Goal: Find specific page/section: Find specific page/section

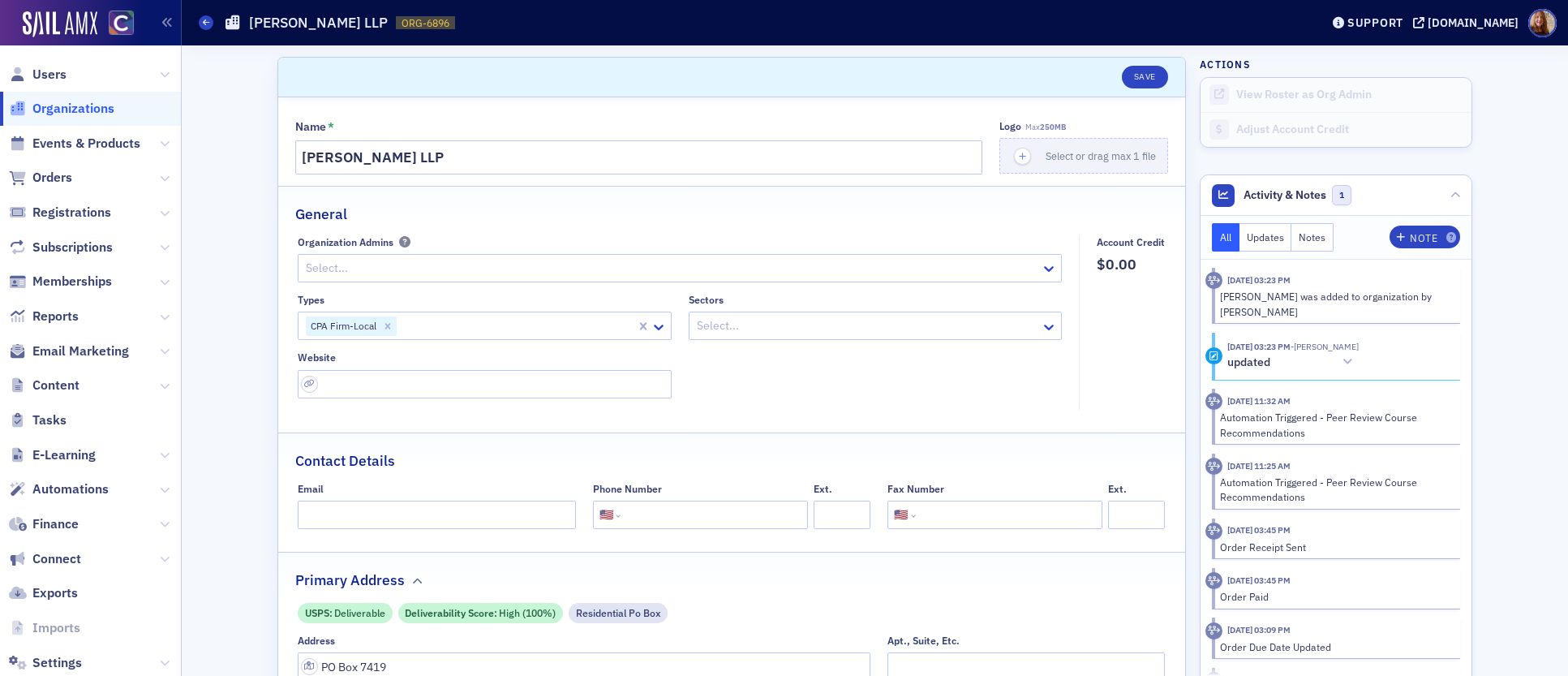
select select "US"
click at [74, 140] on span "Events & Products" at bounding box center [86, 144] width 108 height 18
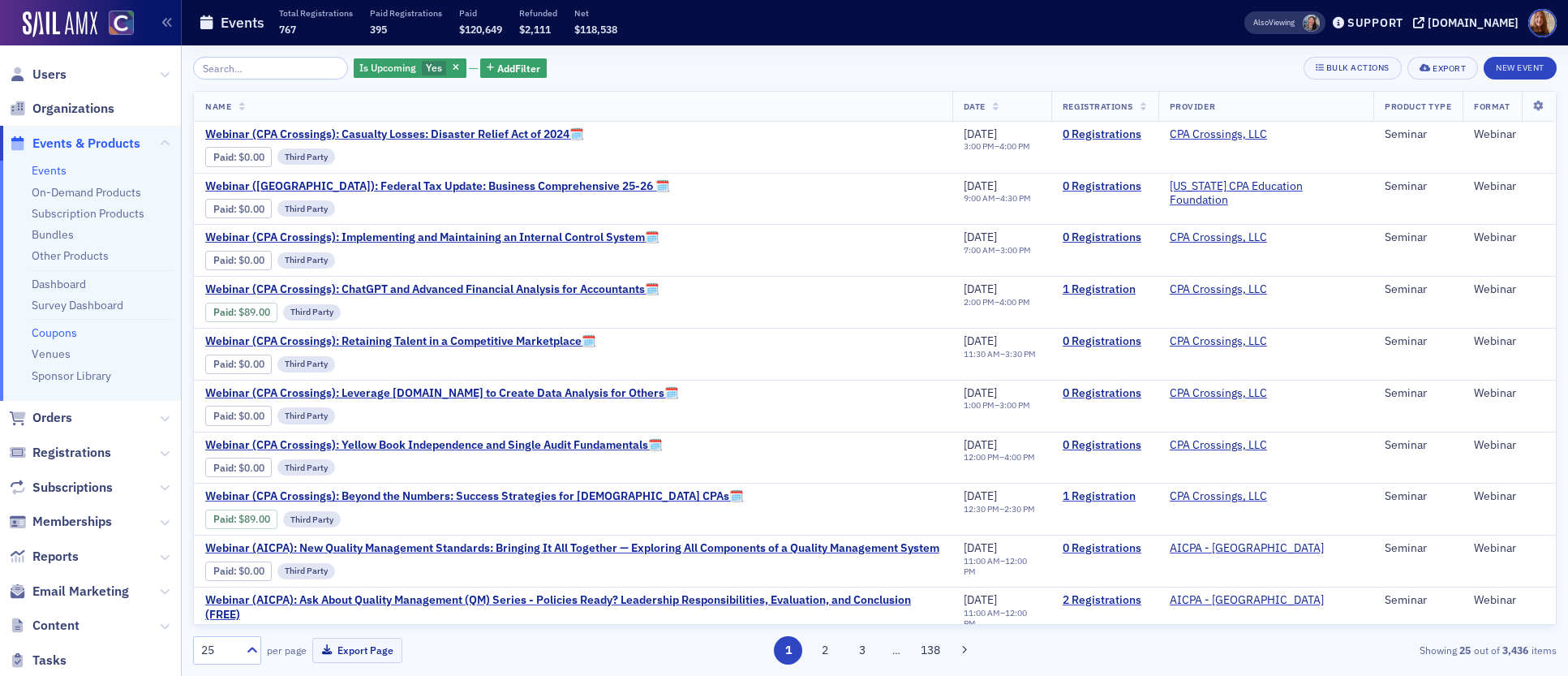
click at [57, 336] on link "Coupons" at bounding box center [54, 332] width 45 height 15
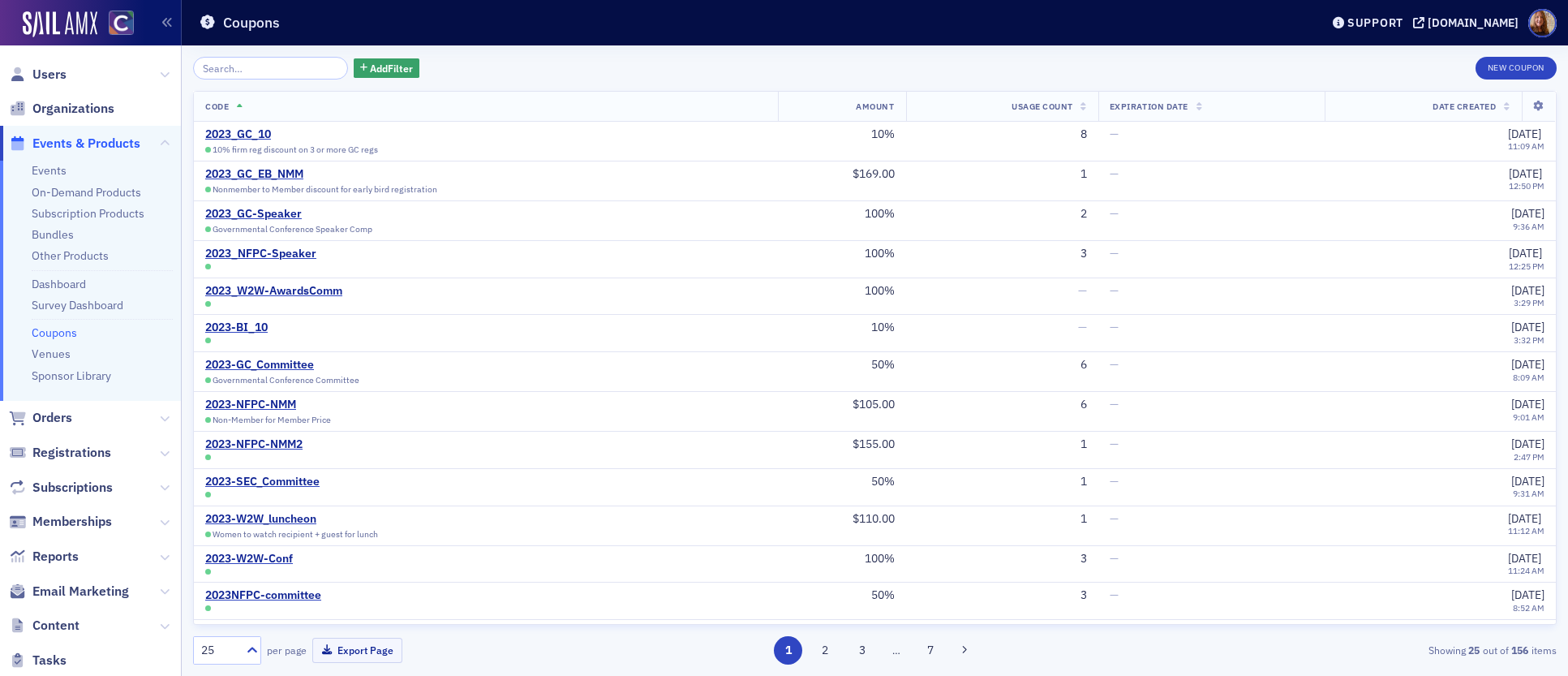
click at [252, 72] on input "search" at bounding box center [270, 68] width 155 height 23
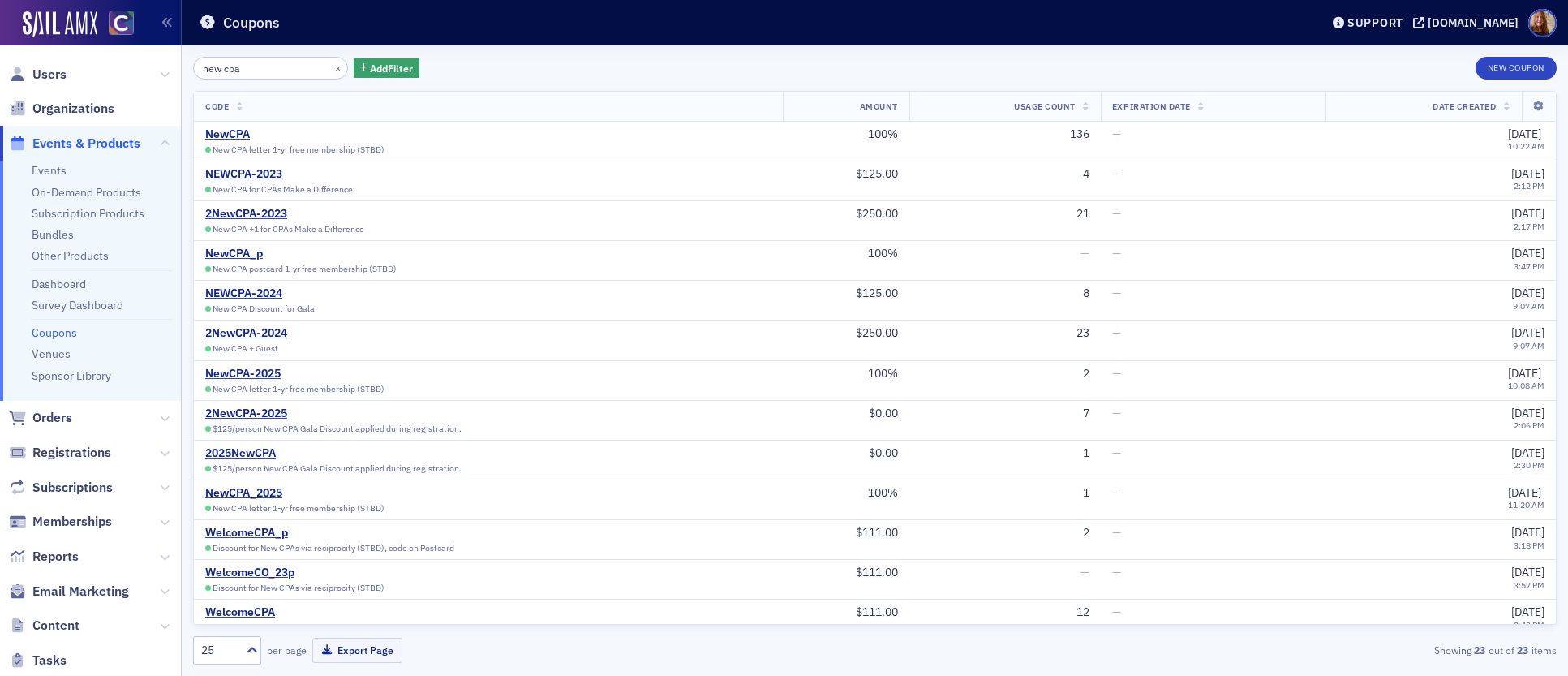
type input "new cpa"
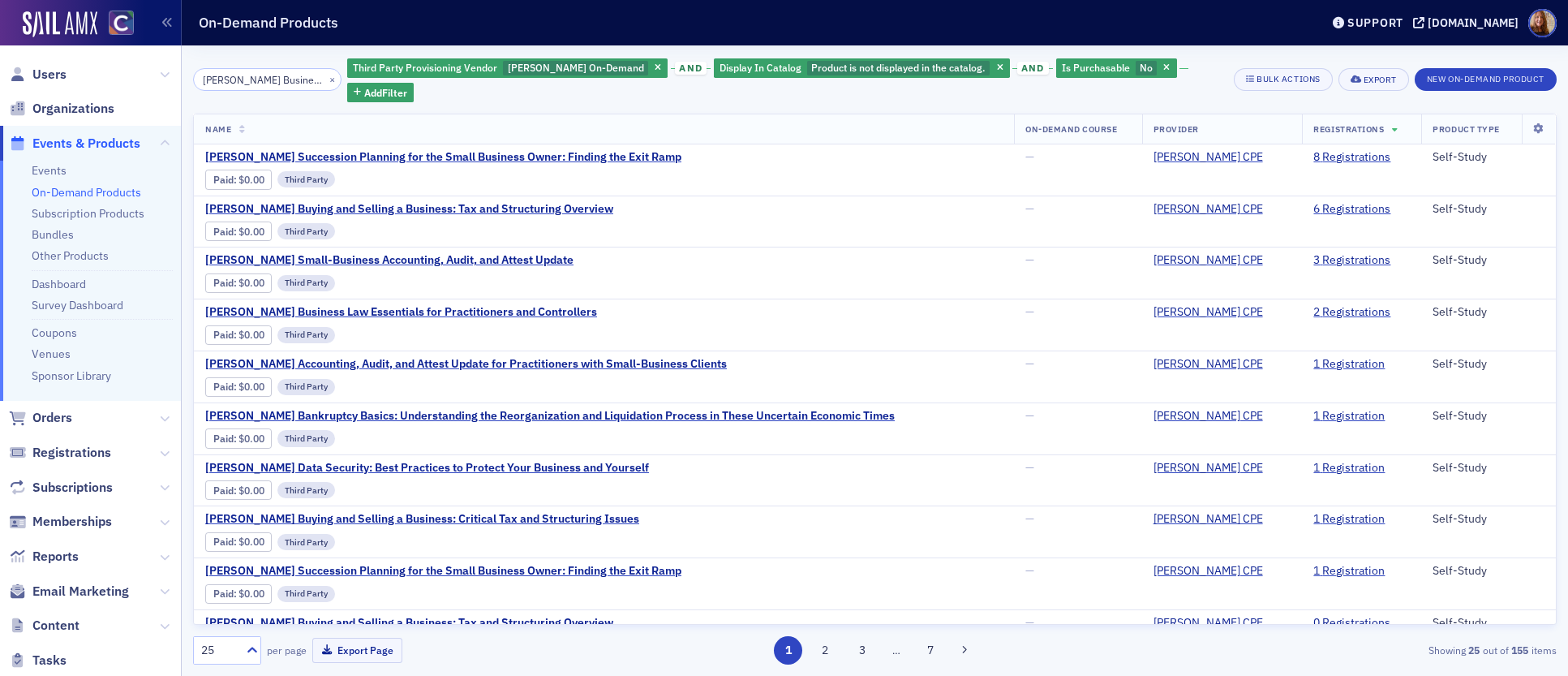
scroll to position [790, 0]
